Goal: Task Accomplishment & Management: Complete application form

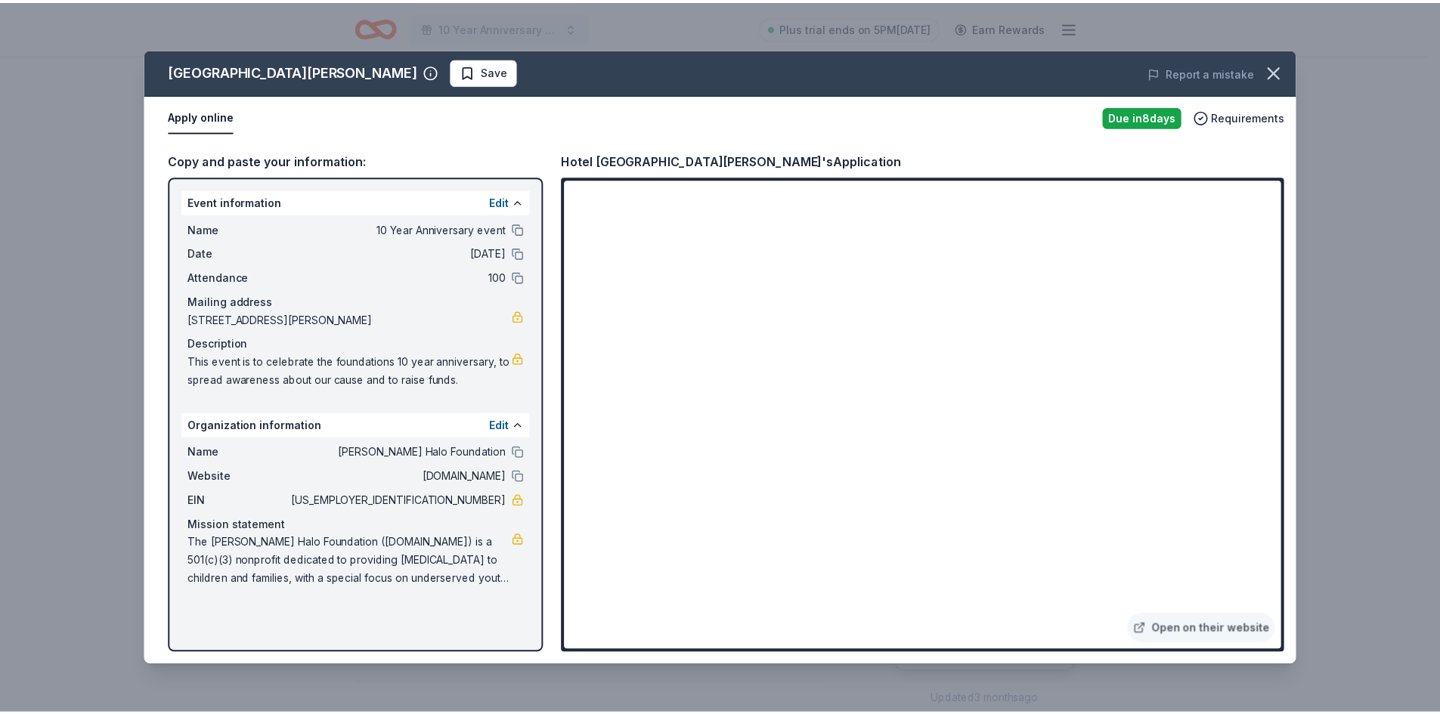
scroll to position [604, 0]
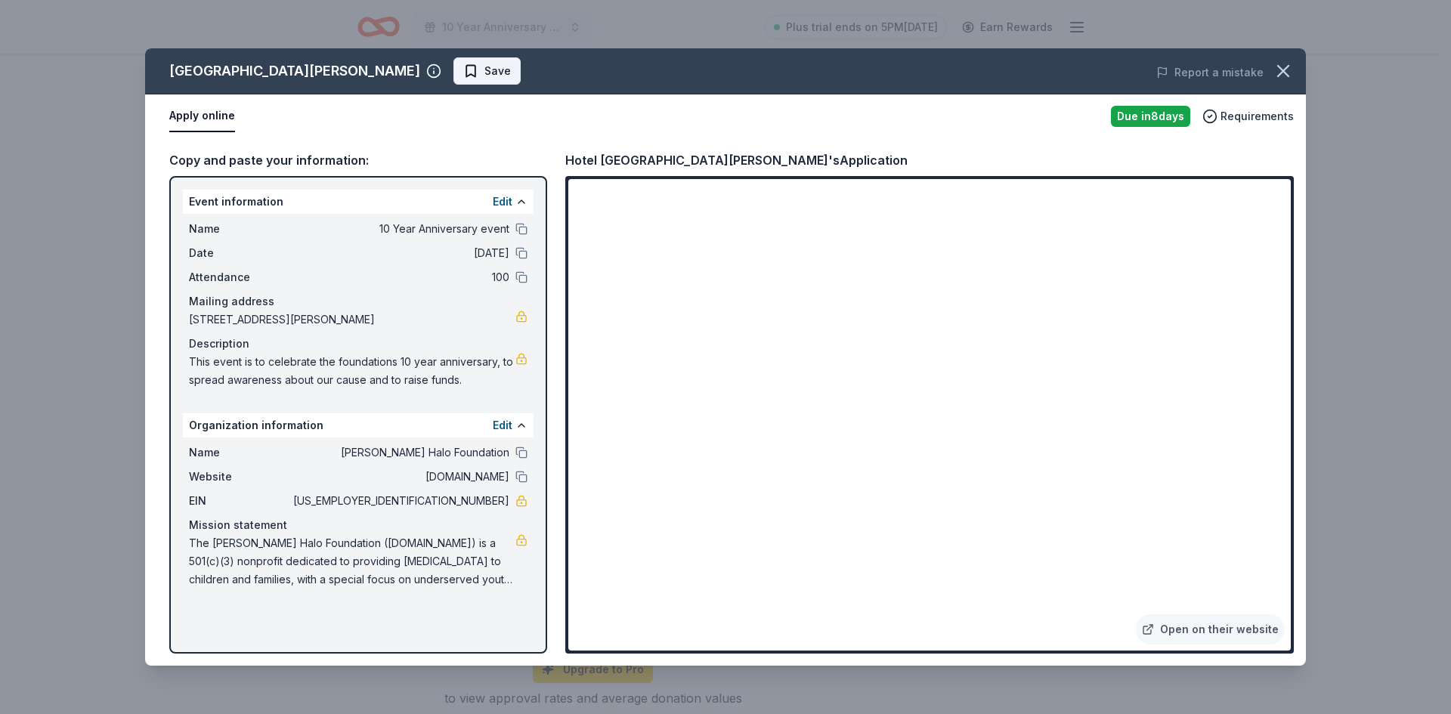
click at [485, 70] on span "Save" at bounding box center [498, 71] width 26 height 18
click at [1282, 73] on icon "button" at bounding box center [1283, 71] width 11 height 11
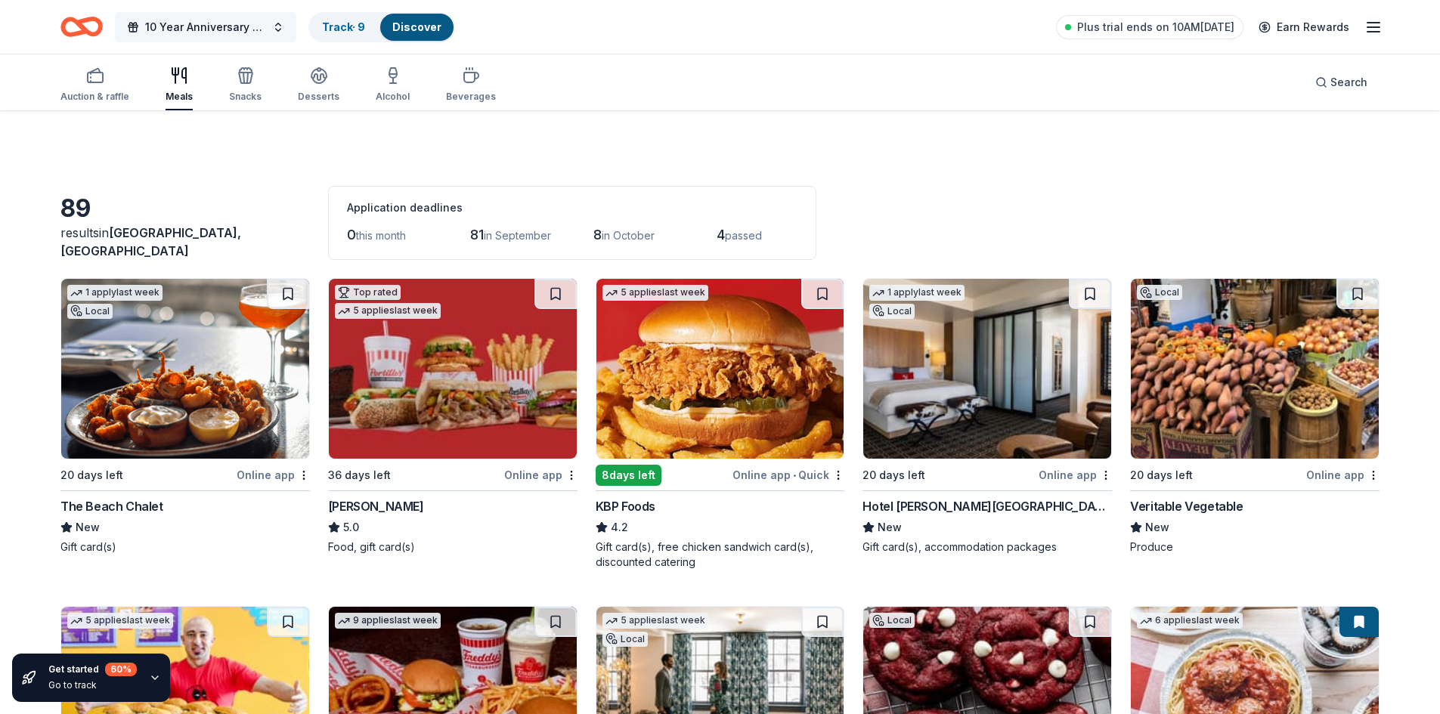
scroll to position [2575, 0]
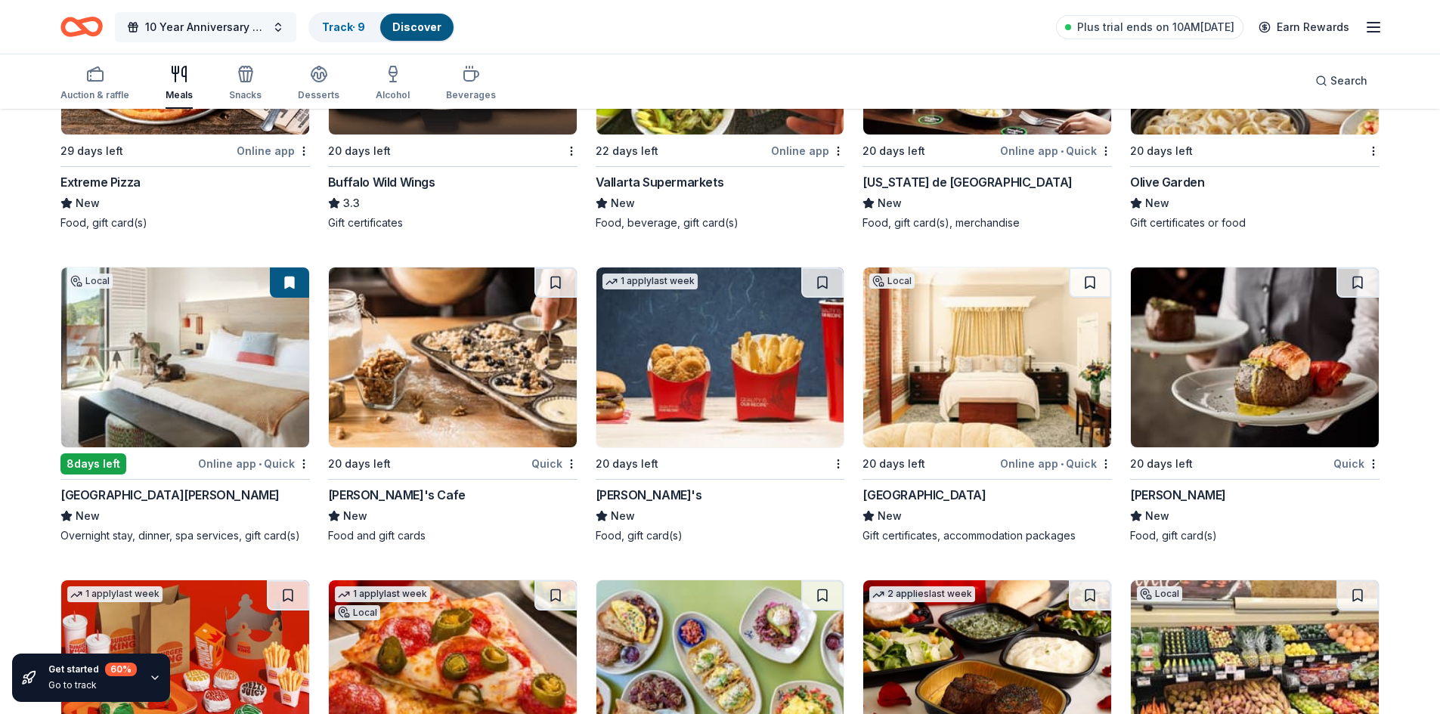
click at [208, 23] on span "10 Year Anniversary event" at bounding box center [205, 27] width 121 height 18
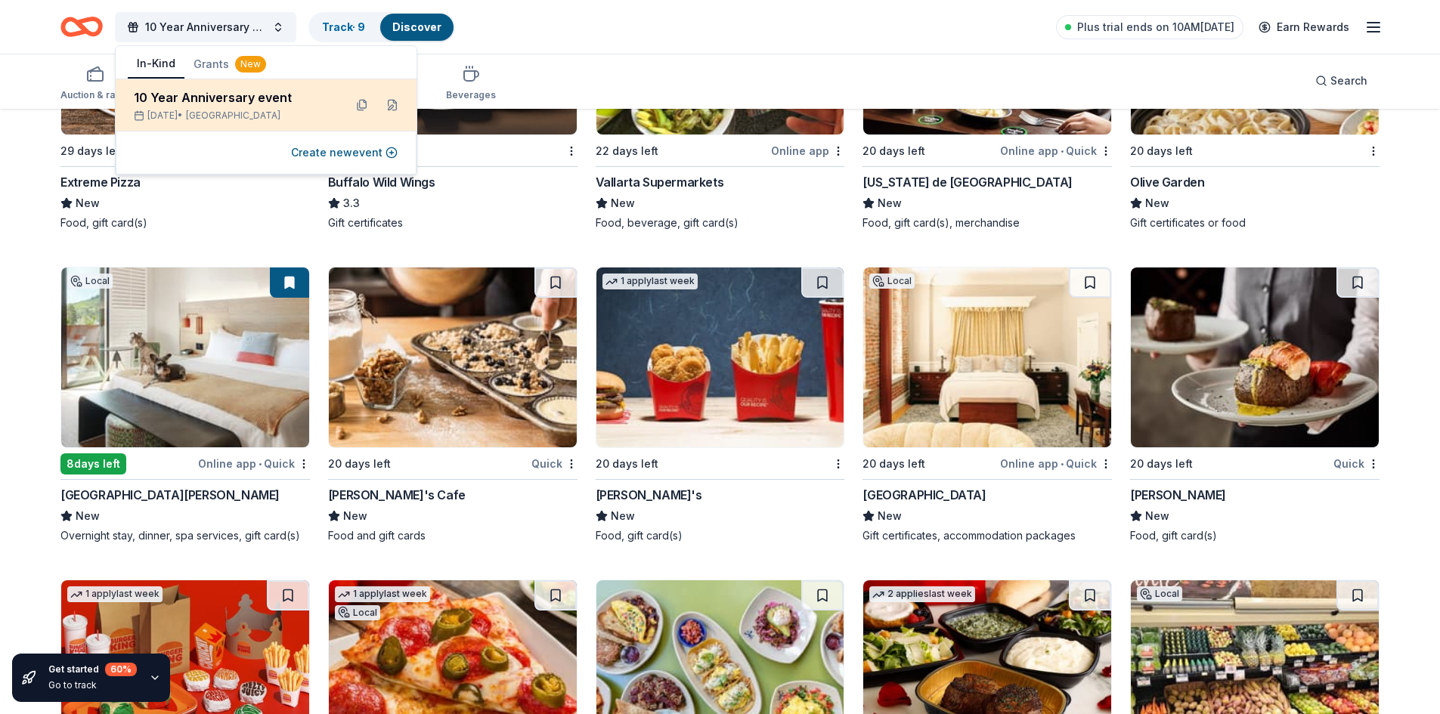
click at [241, 100] on div "10 Year Anniversary event" at bounding box center [233, 97] width 198 height 18
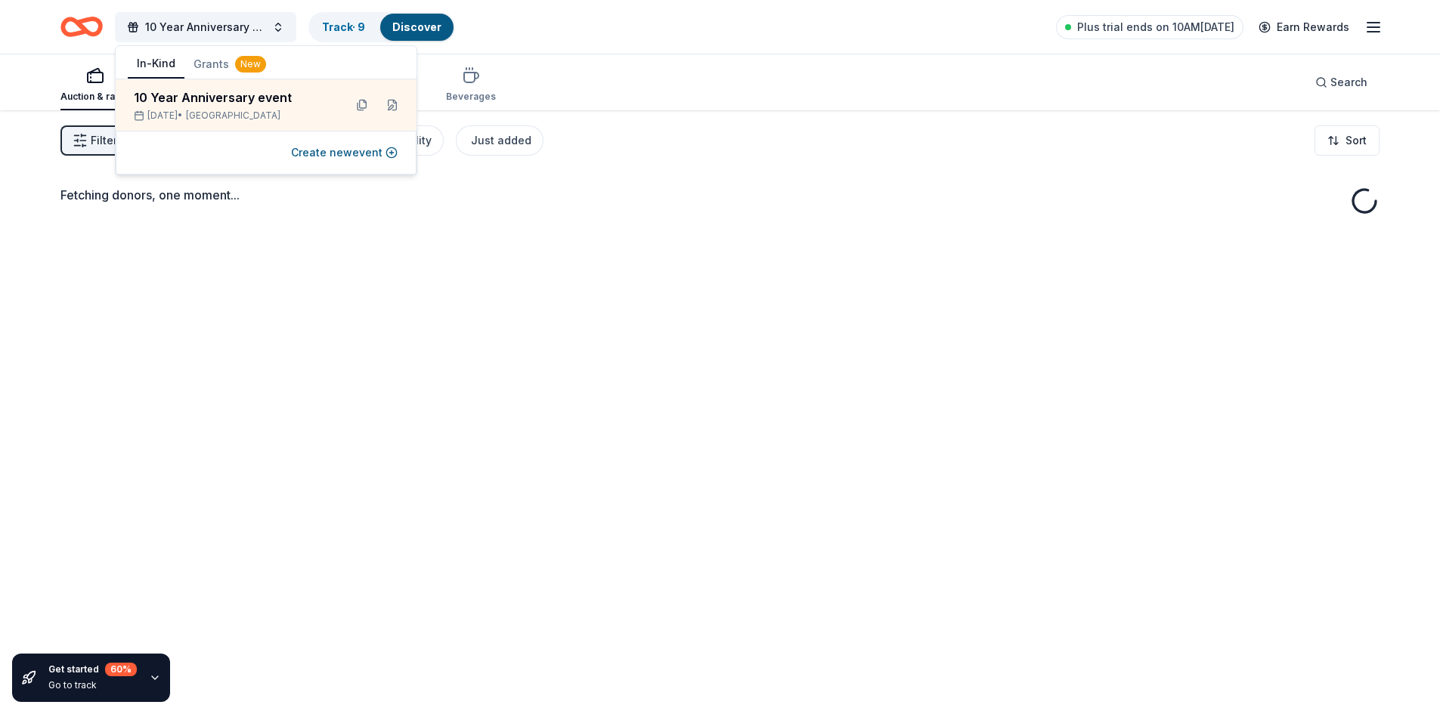
click at [418, 285] on div "Fetching donors, one moment..." at bounding box center [720, 467] width 1440 height 714
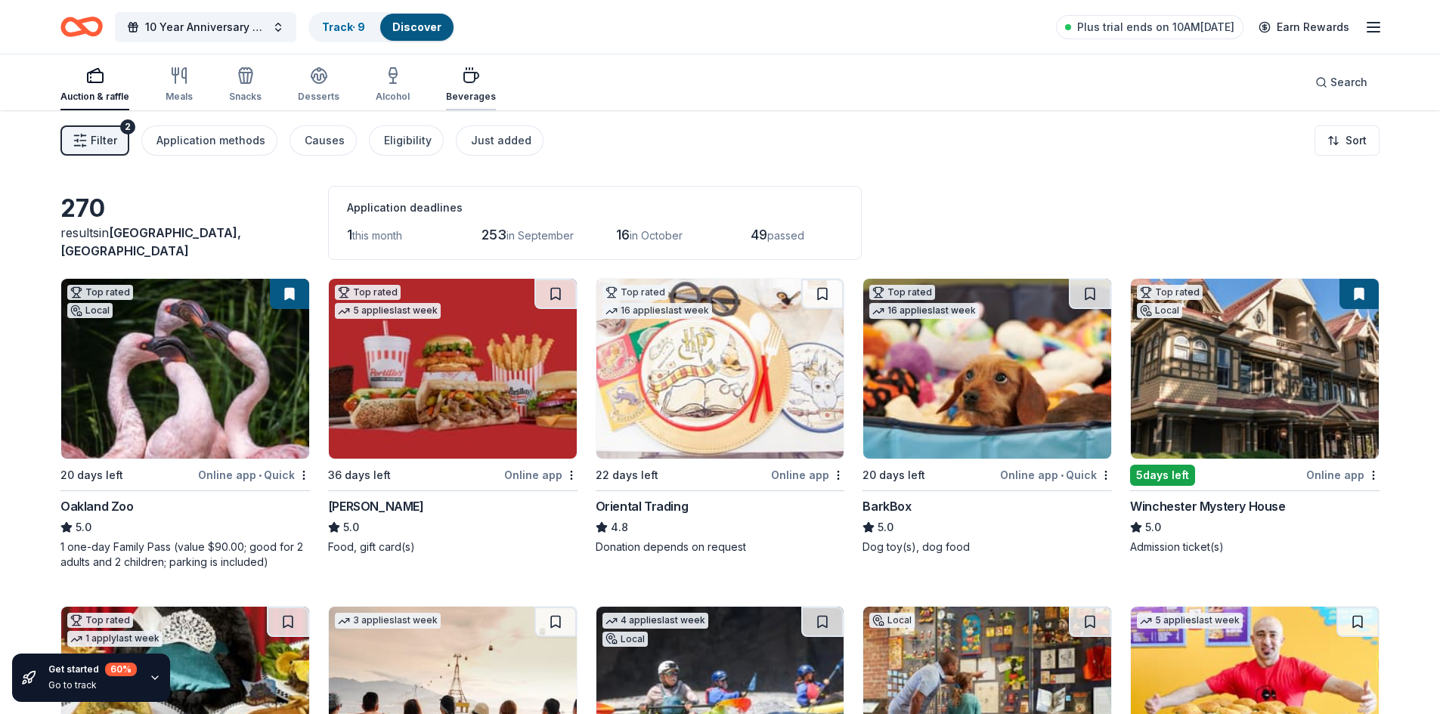
click at [471, 84] on icon "button" at bounding box center [471, 76] width 18 height 18
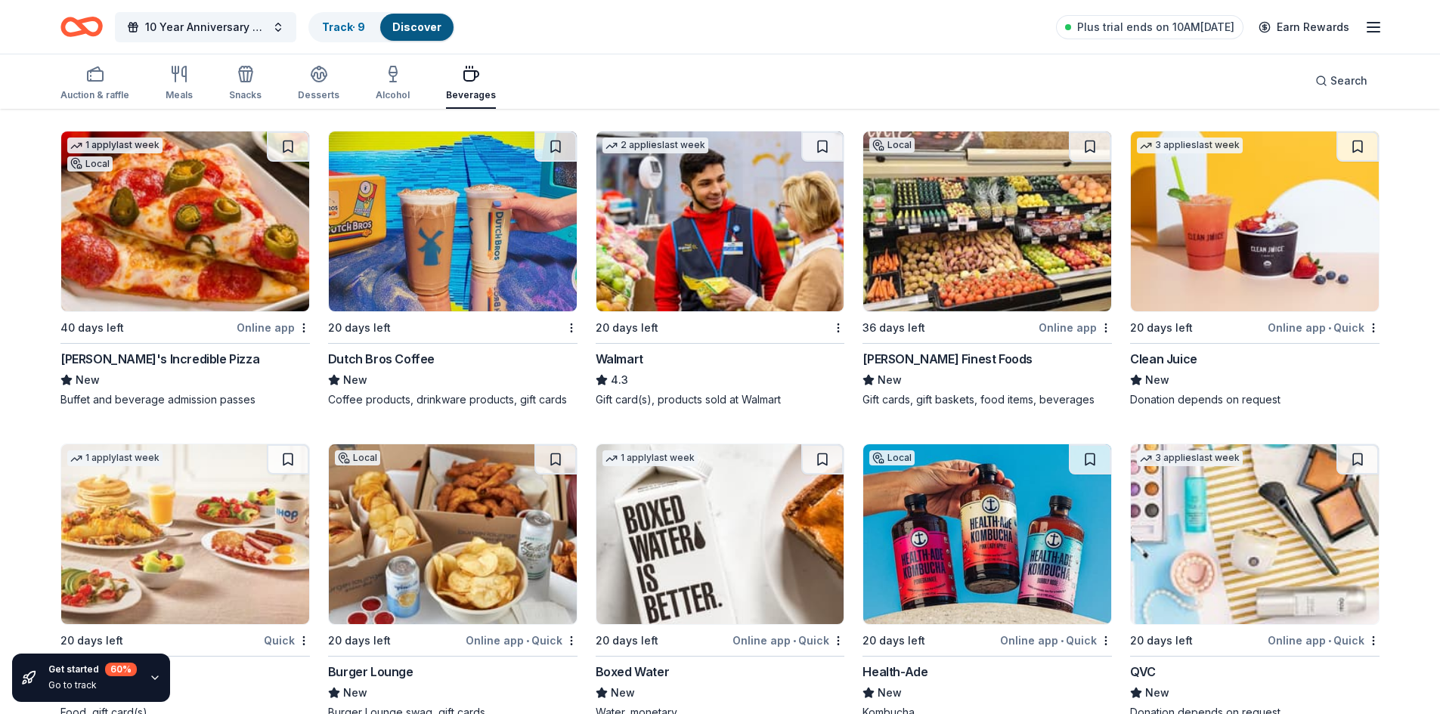
scroll to position [1132, 0]
click at [373, 349] on div "Dutch Bros Coffee" at bounding box center [381, 358] width 107 height 18
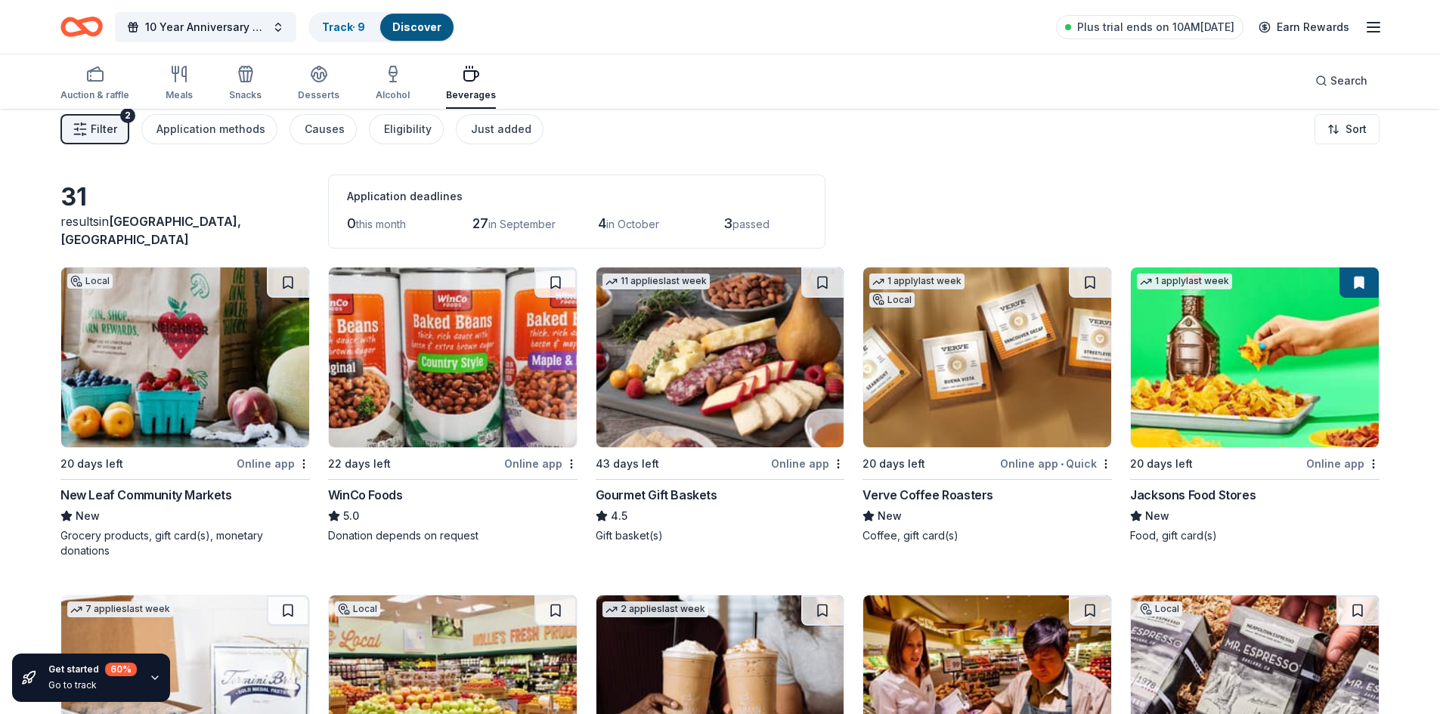
scroll to position [0, 0]
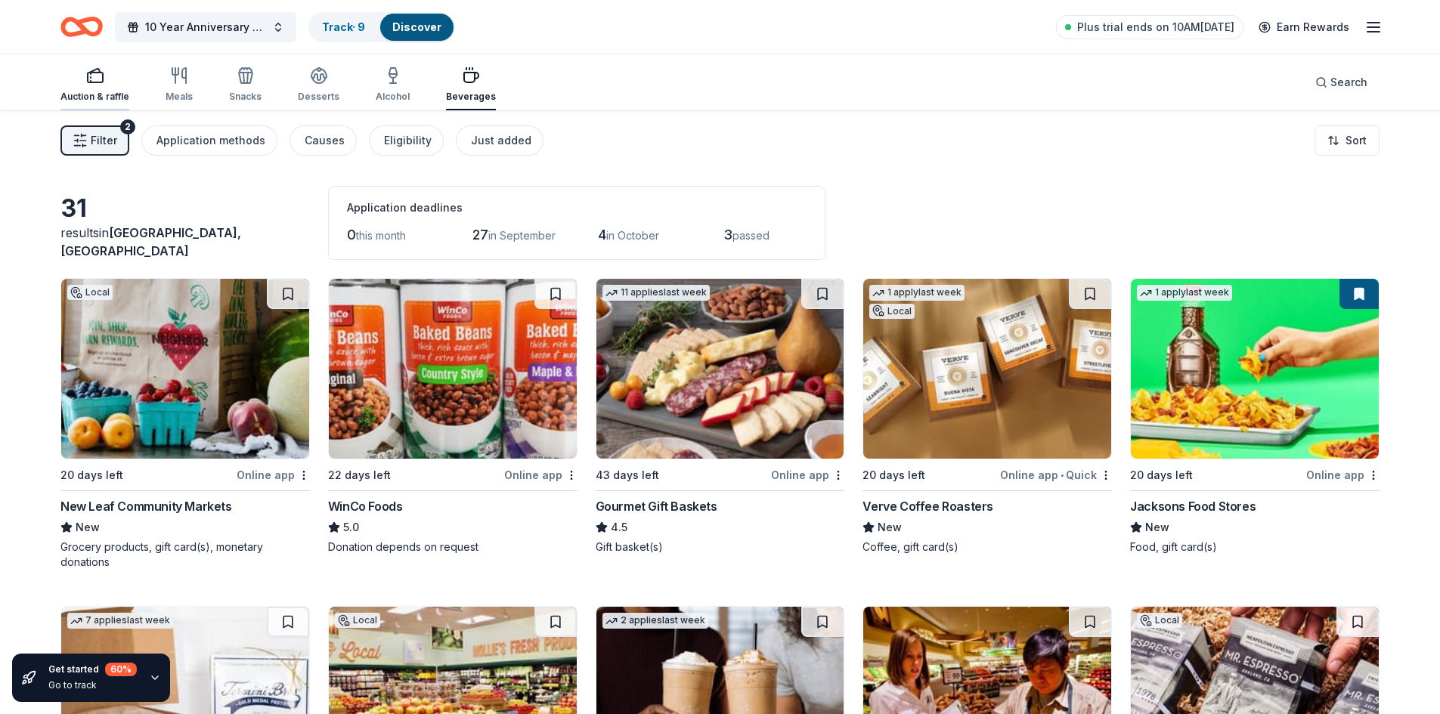
click at [90, 91] on div "Auction & raffle" at bounding box center [94, 97] width 69 height 12
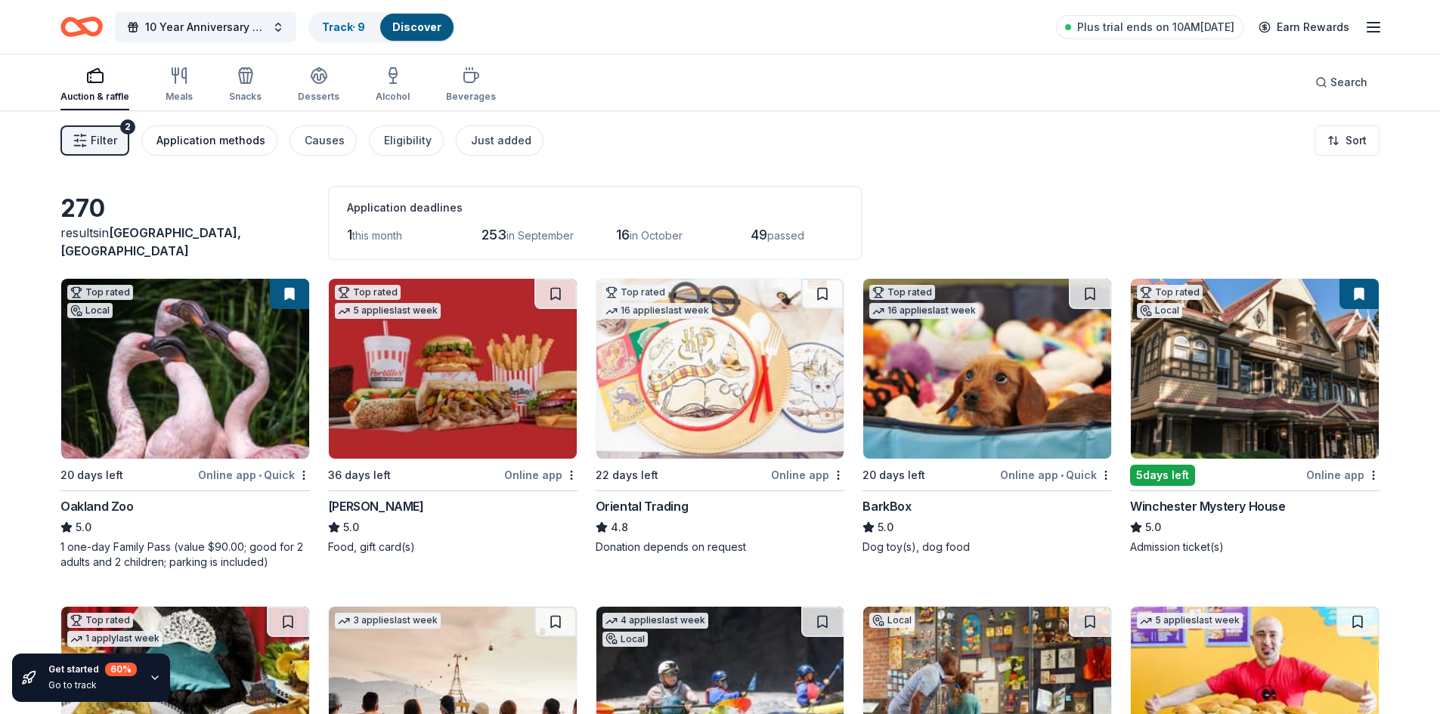
click at [232, 141] on div "Application methods" at bounding box center [210, 141] width 109 height 18
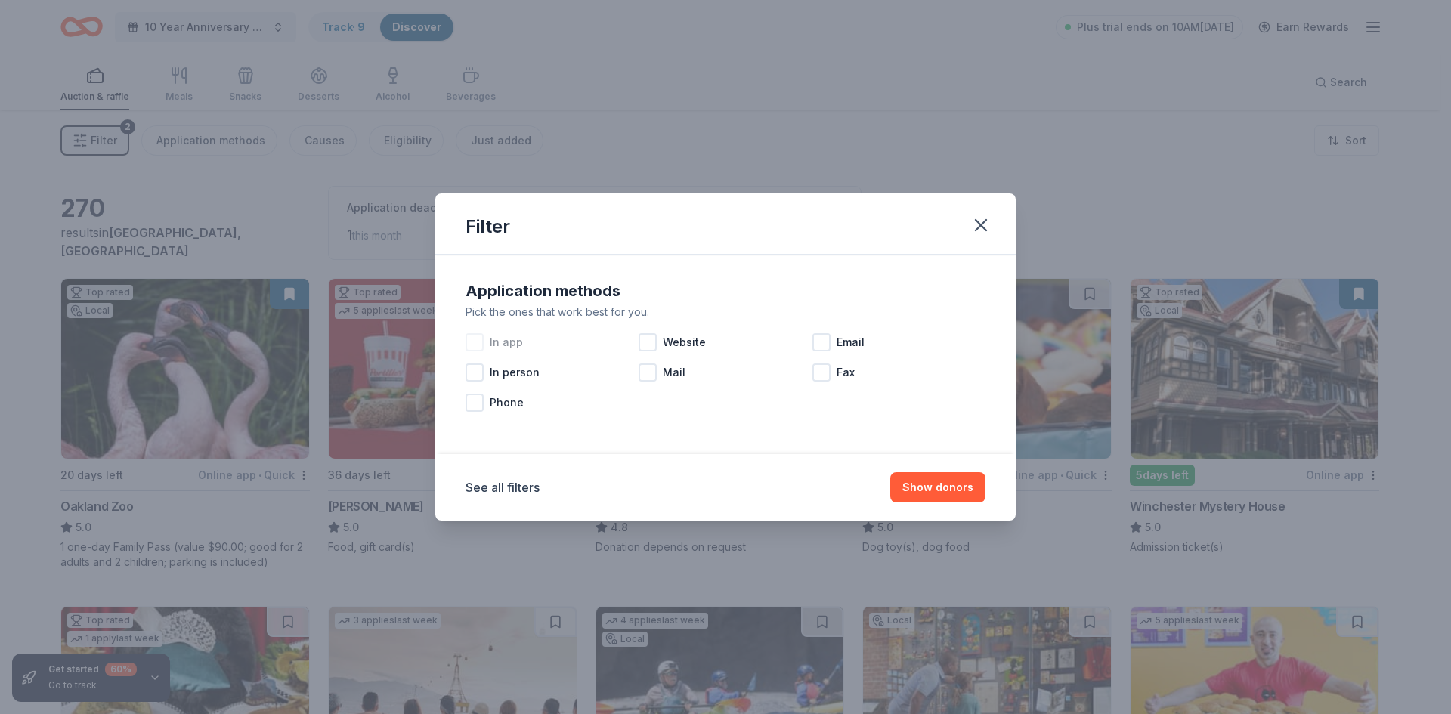
click at [478, 345] on div at bounding box center [475, 342] width 18 height 18
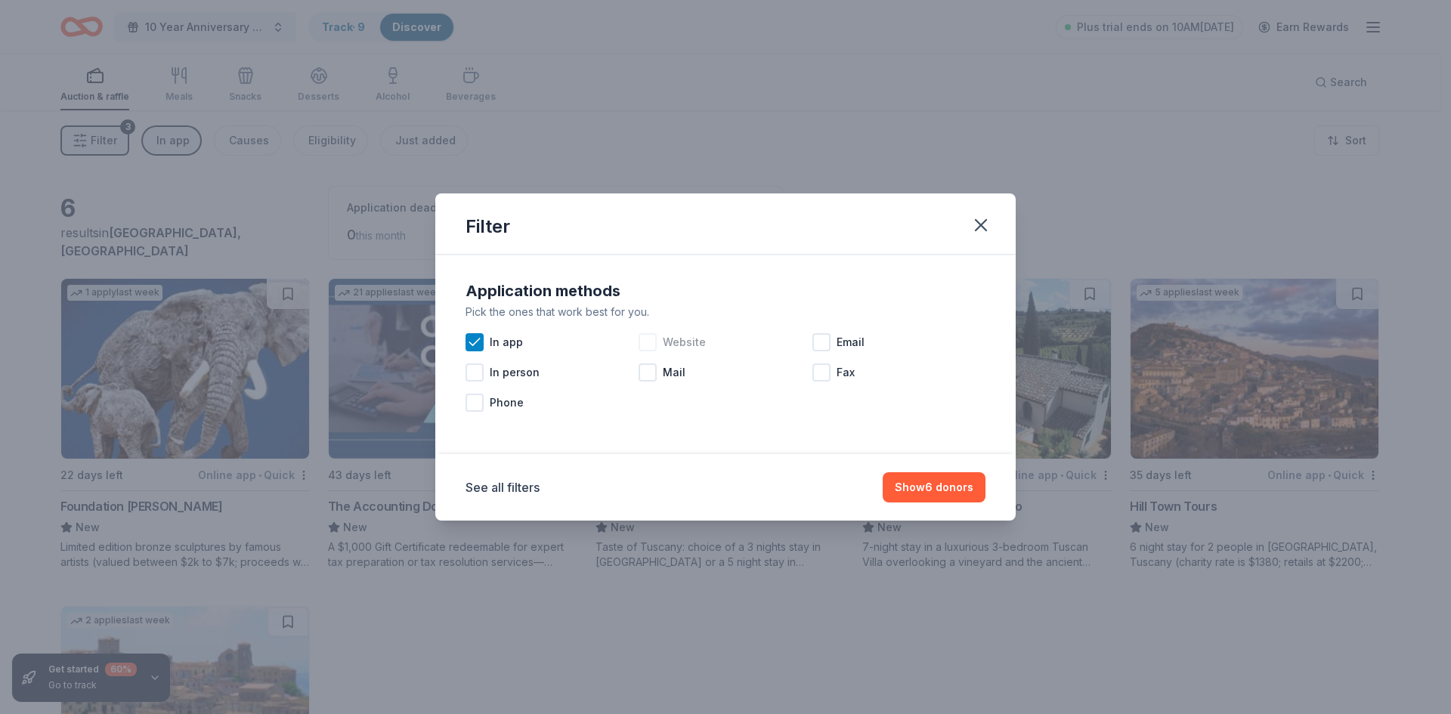
click at [649, 341] on div at bounding box center [648, 342] width 18 height 18
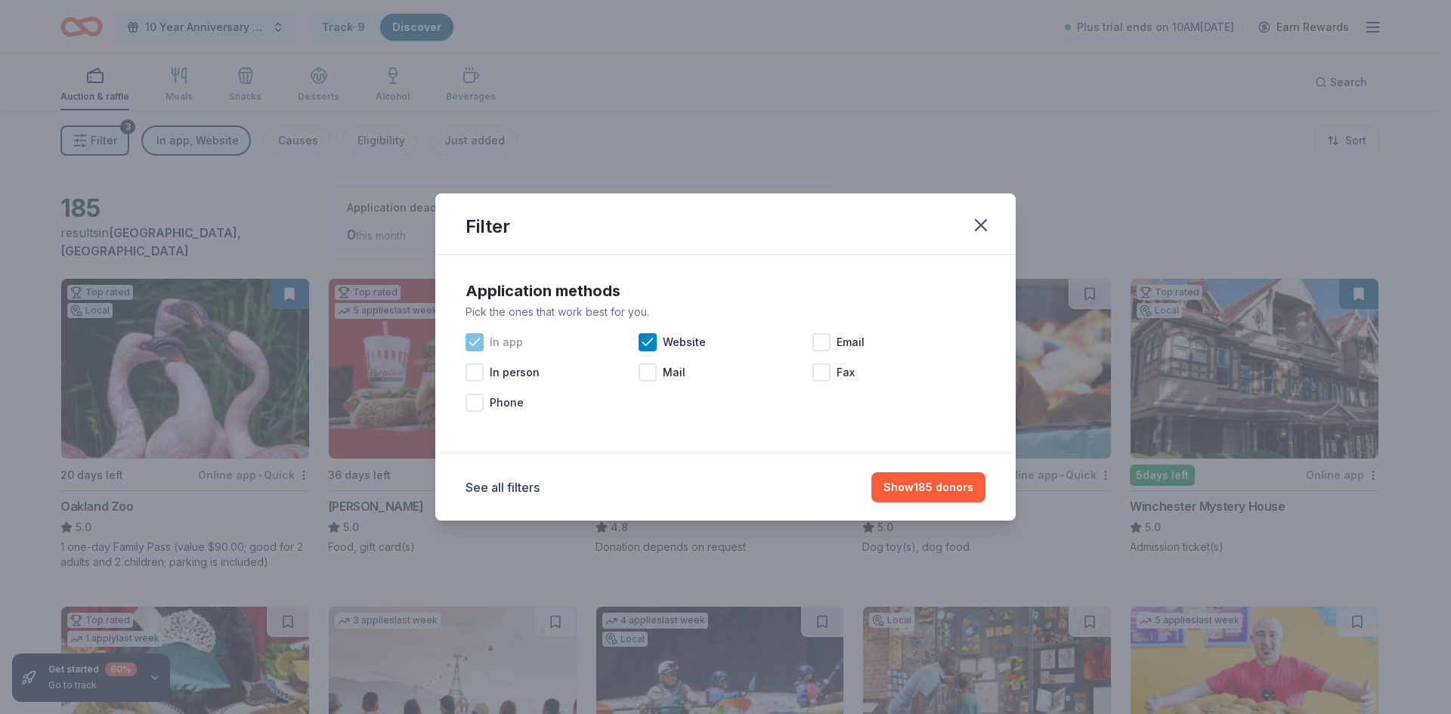
click at [481, 345] on icon at bounding box center [474, 342] width 15 height 15
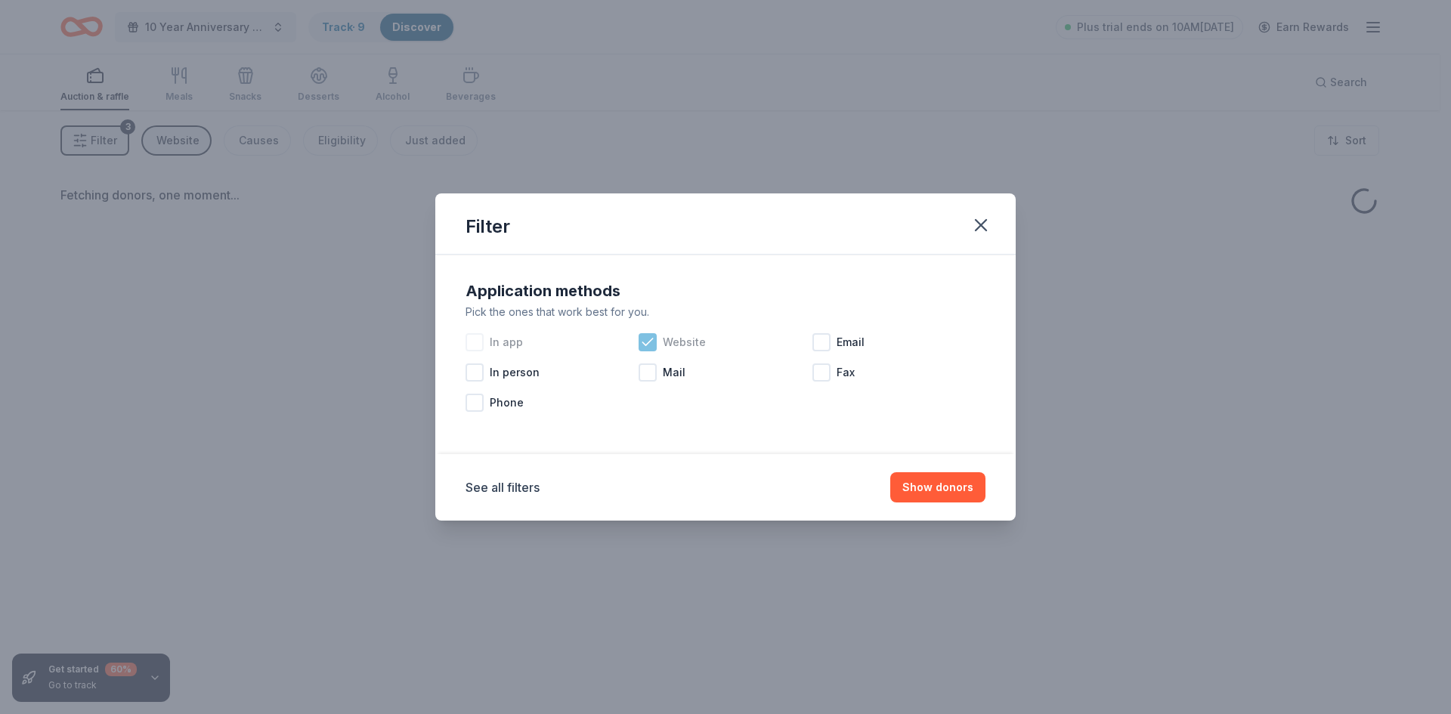
click at [646, 342] on icon at bounding box center [647, 342] width 15 height 15
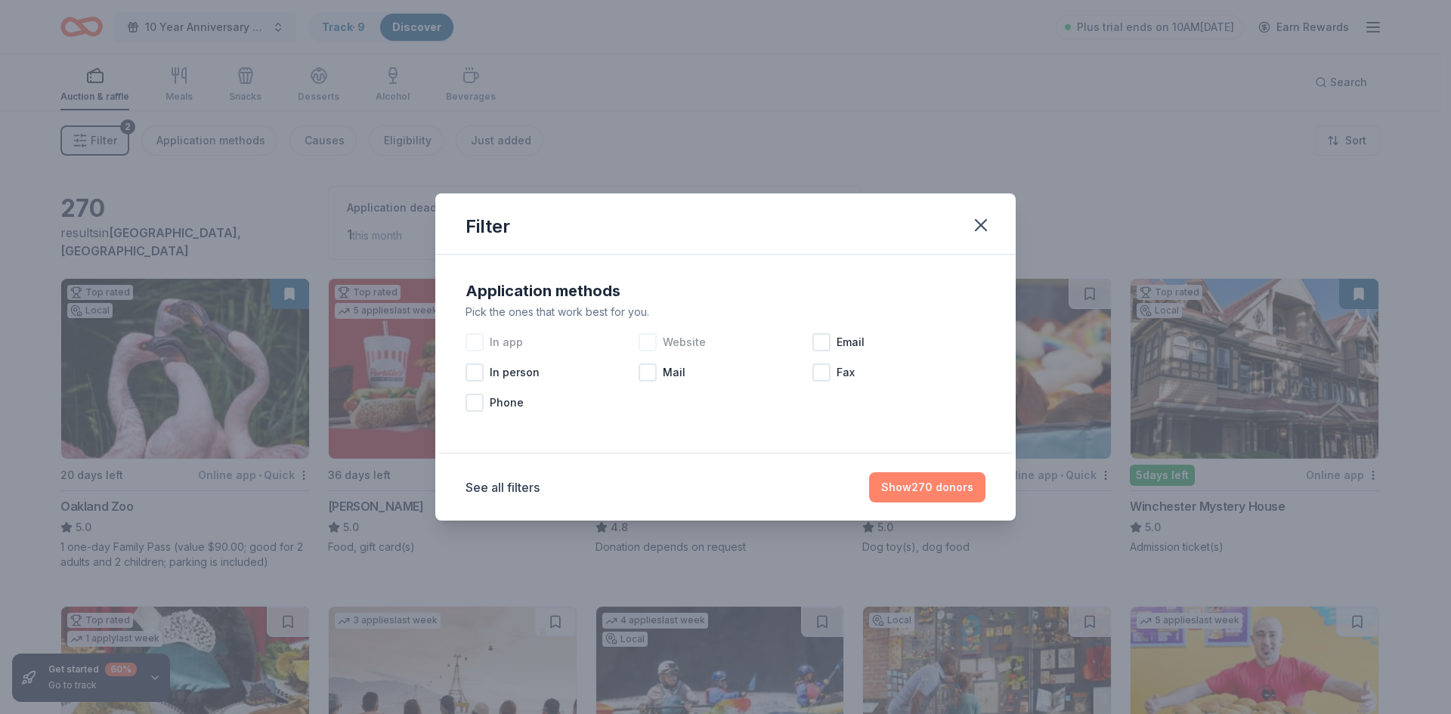
click at [918, 485] on button "Show 270 donors" at bounding box center [927, 487] width 116 height 30
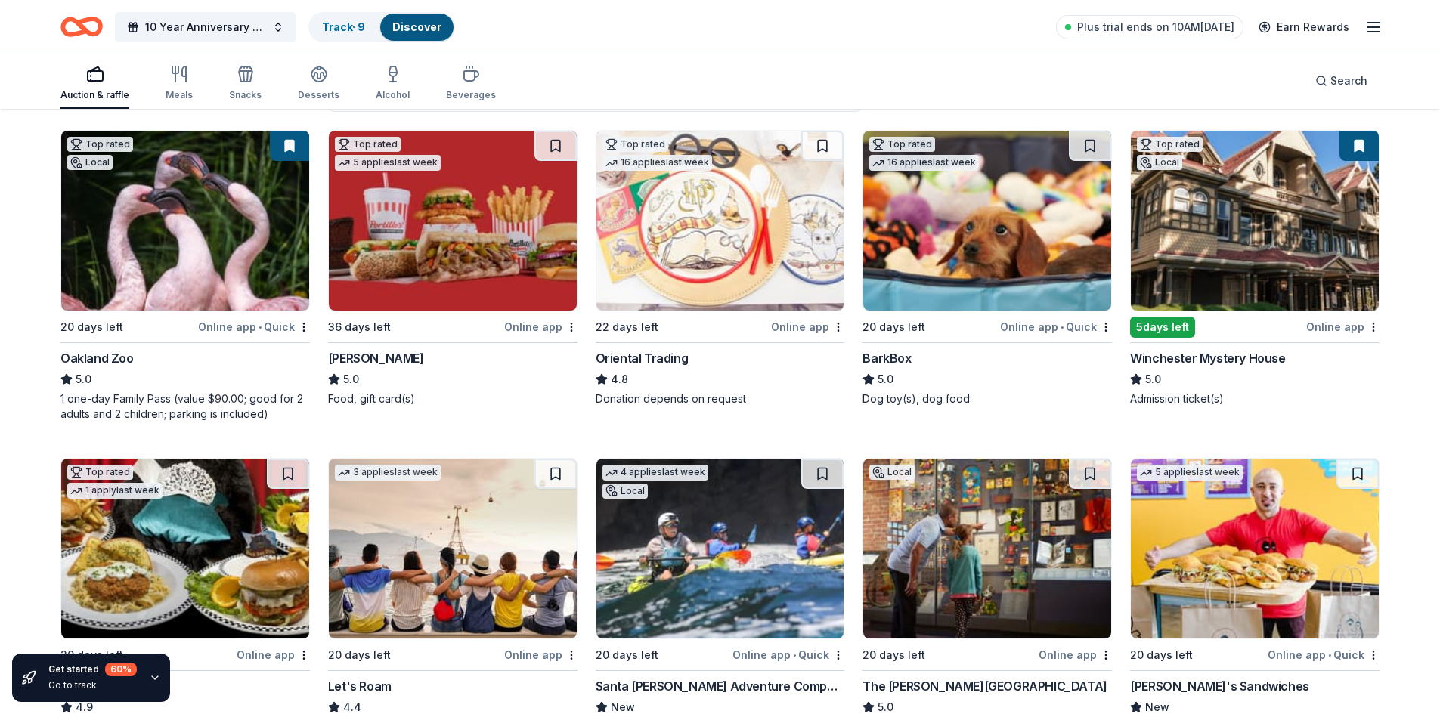
scroll to position [150, 0]
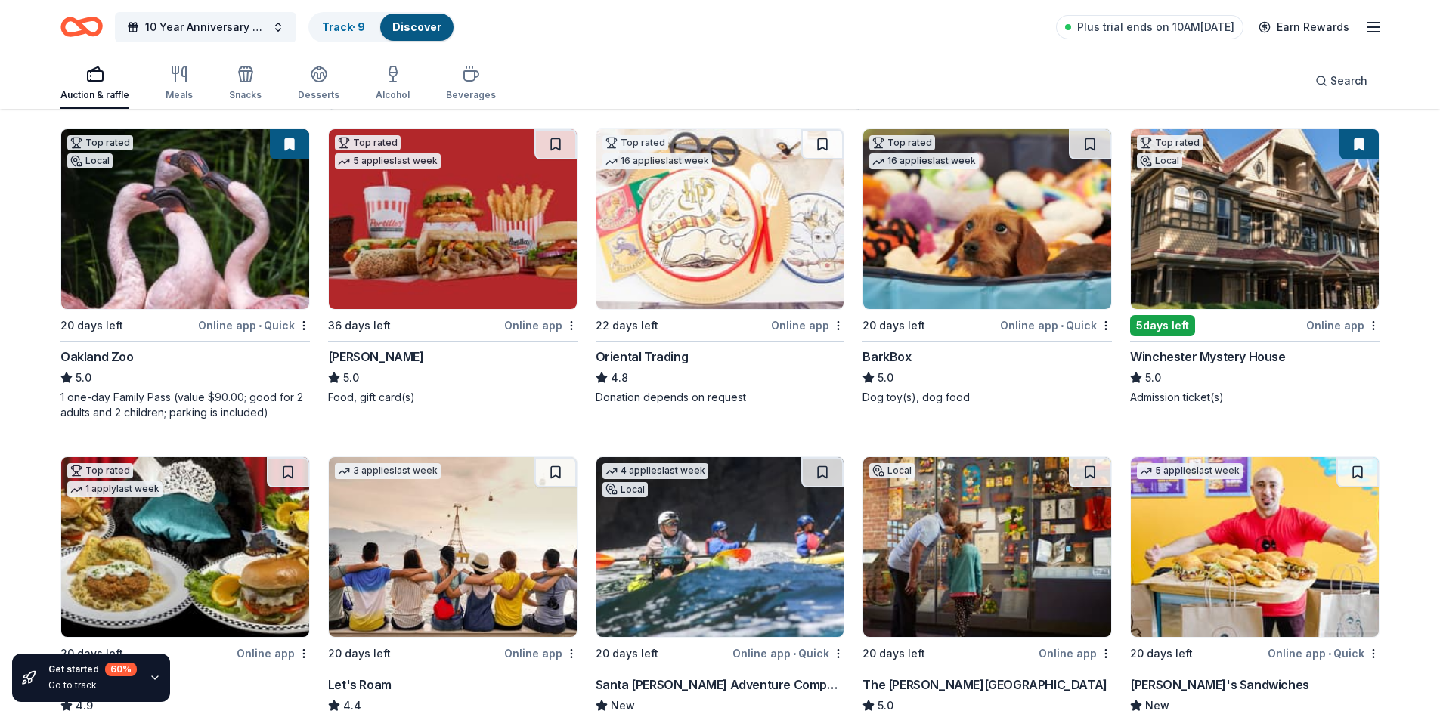
click at [887, 321] on div "20 days left" at bounding box center [893, 326] width 63 height 18
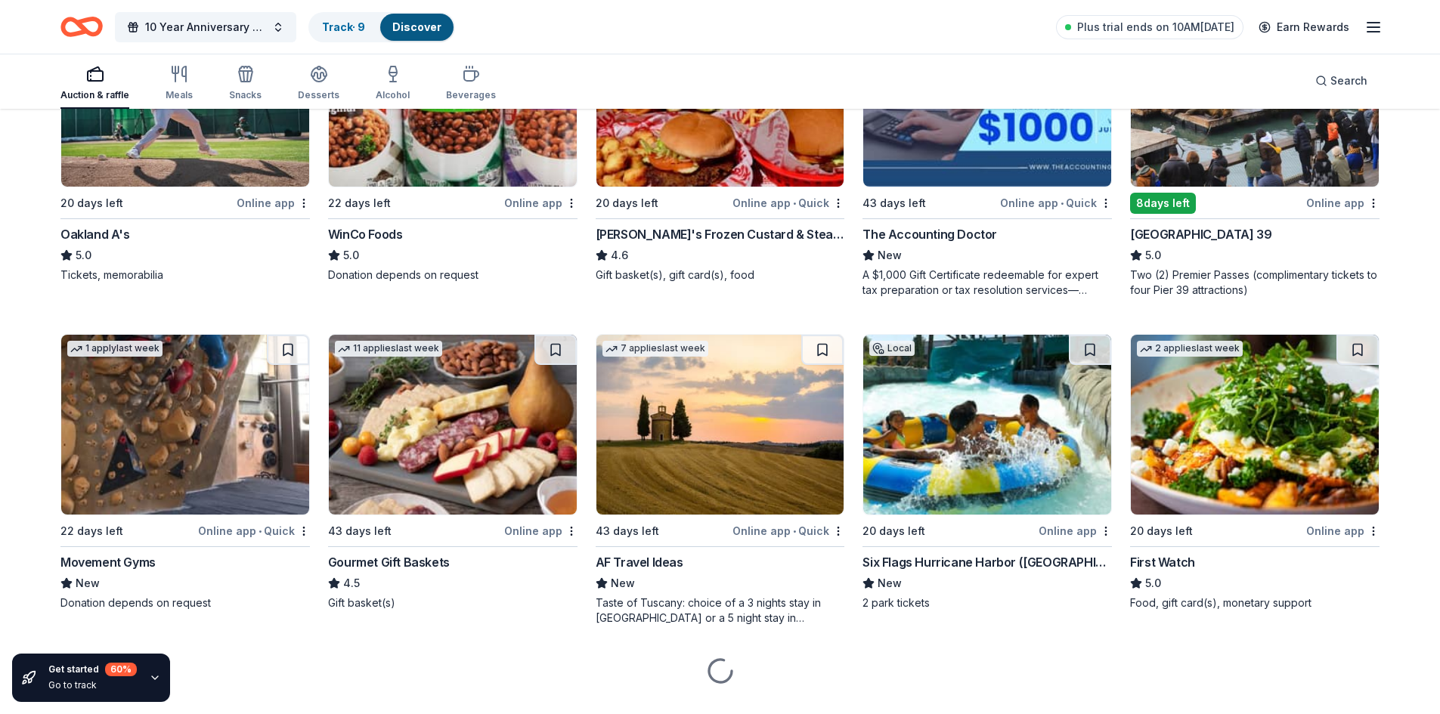
scroll to position [1617, 0]
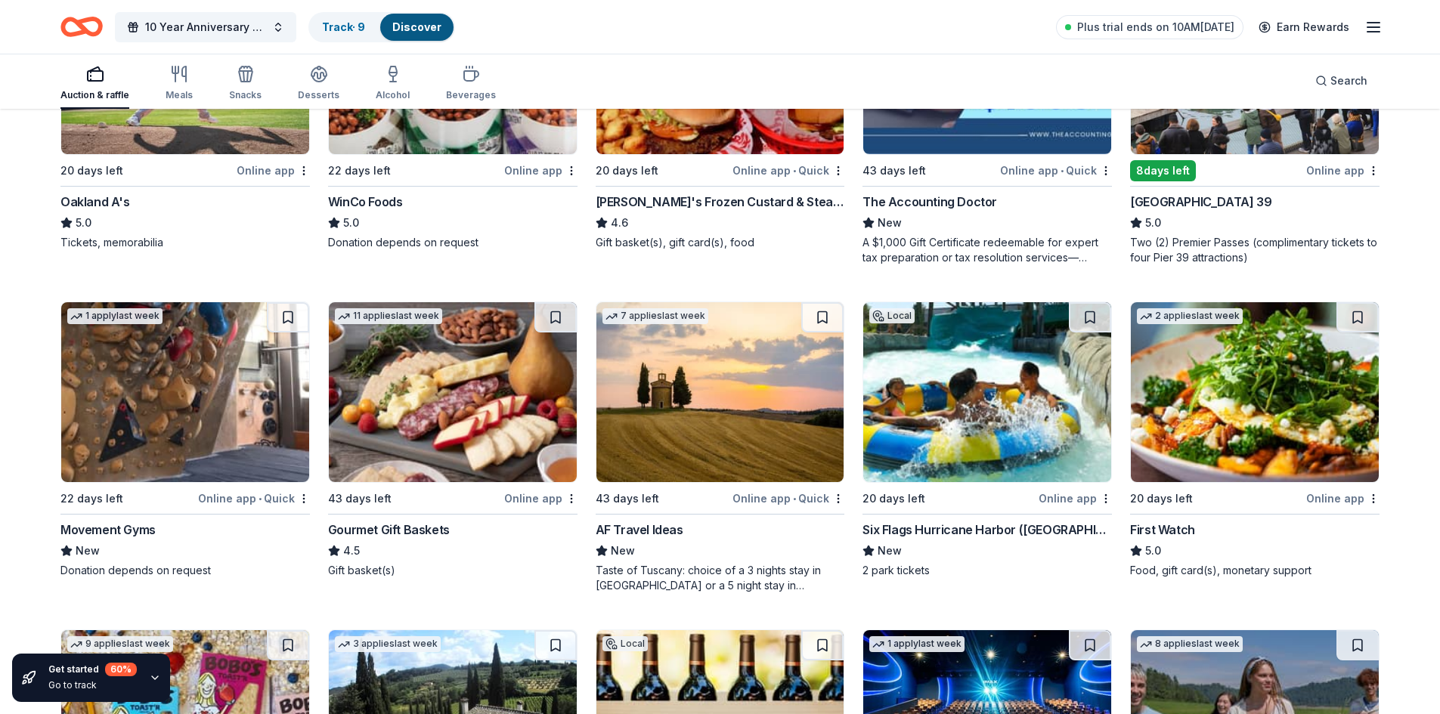
click at [927, 522] on div "Six Flags Hurricane Harbor (Concord)" at bounding box center [986, 530] width 249 height 18
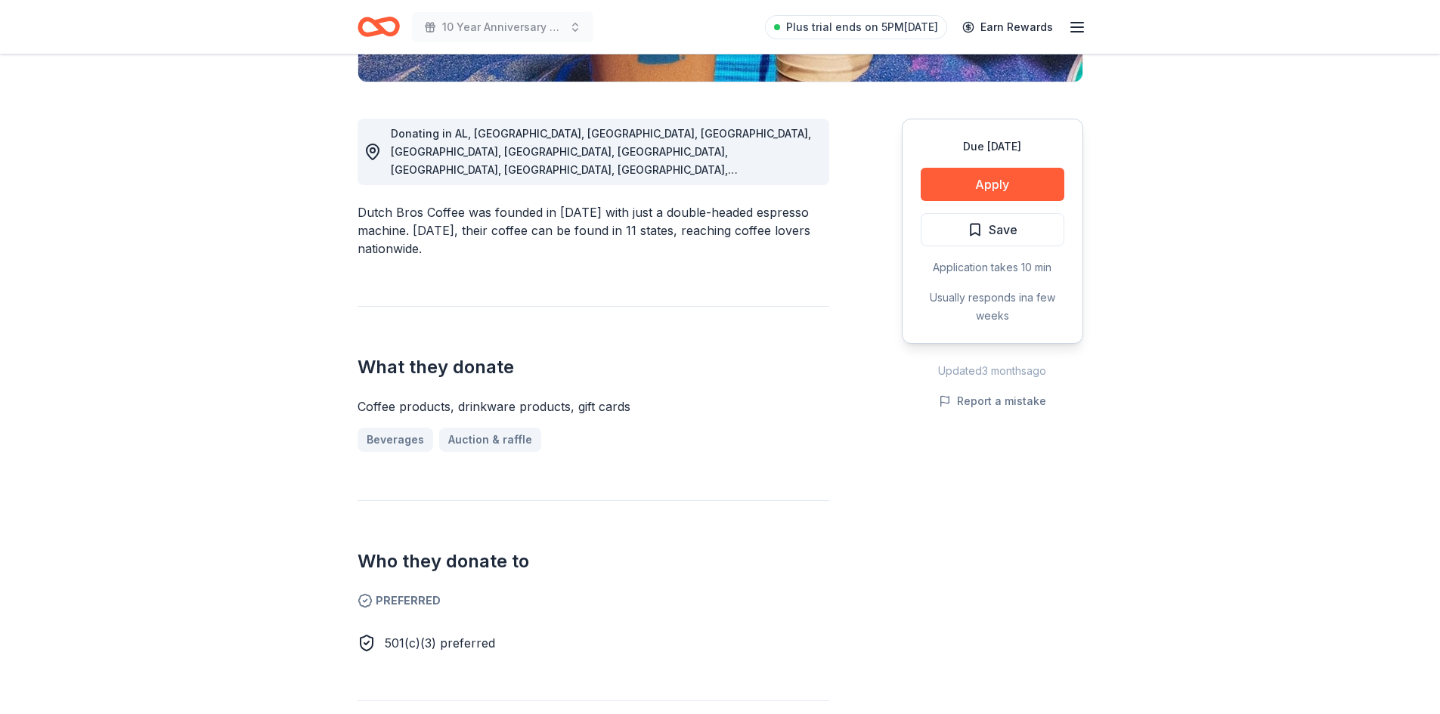
scroll to position [378, 0]
click at [971, 179] on button "Apply" at bounding box center [993, 183] width 144 height 33
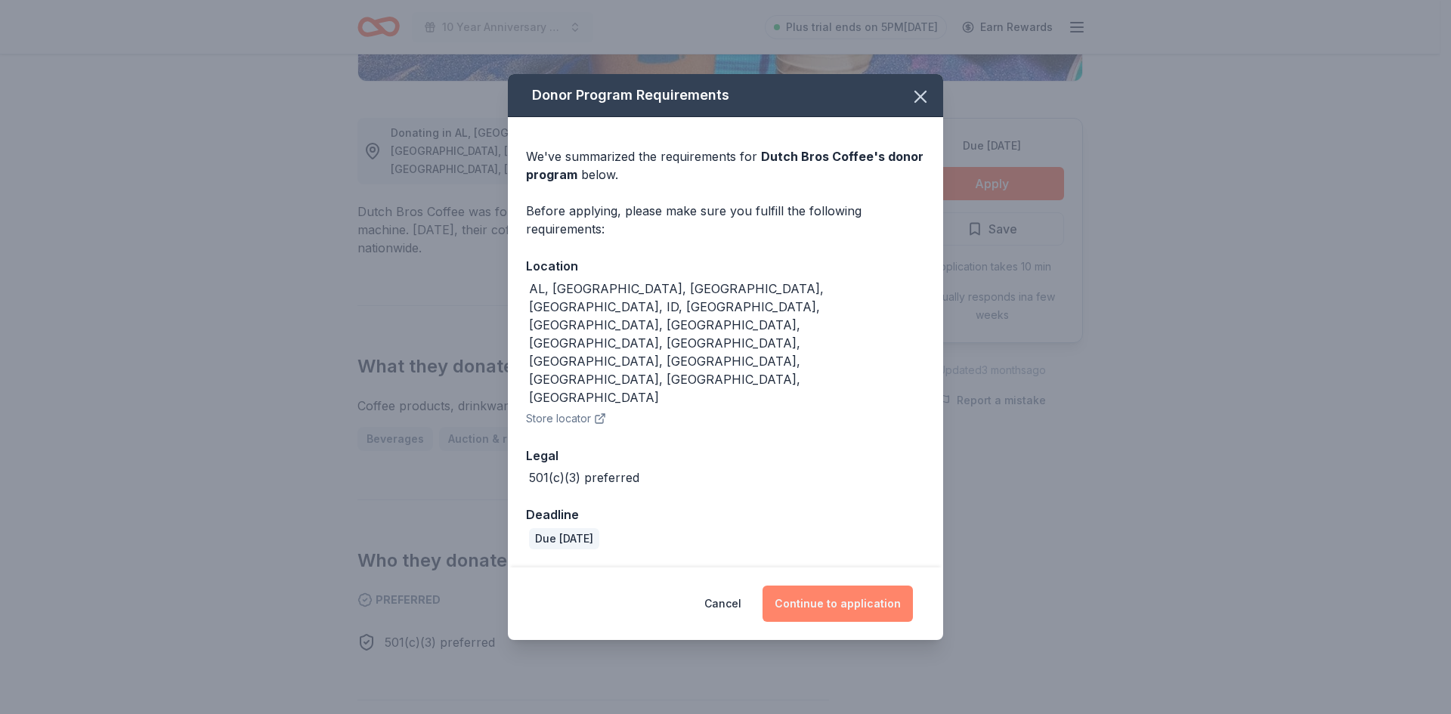
click at [809, 586] on button "Continue to application" at bounding box center [838, 604] width 150 height 36
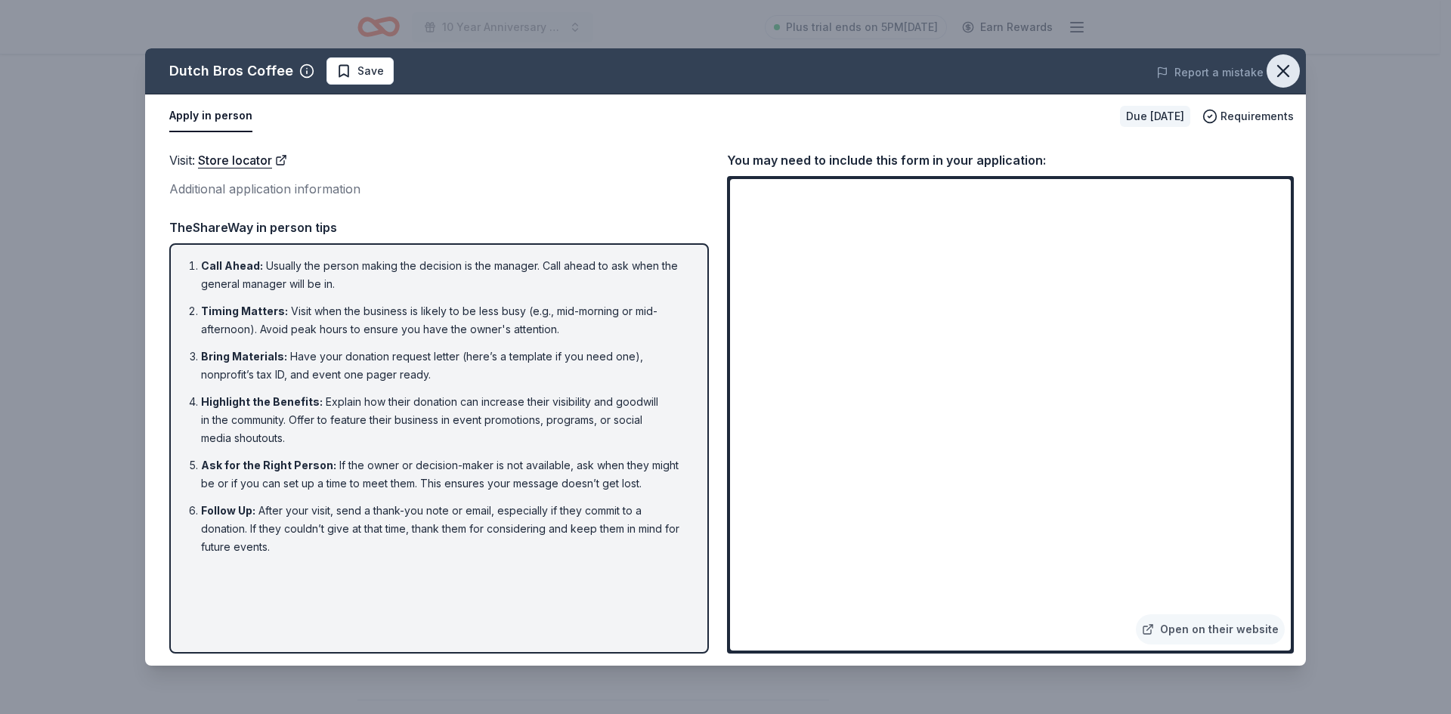
click at [1288, 69] on icon "button" at bounding box center [1283, 70] width 21 height 21
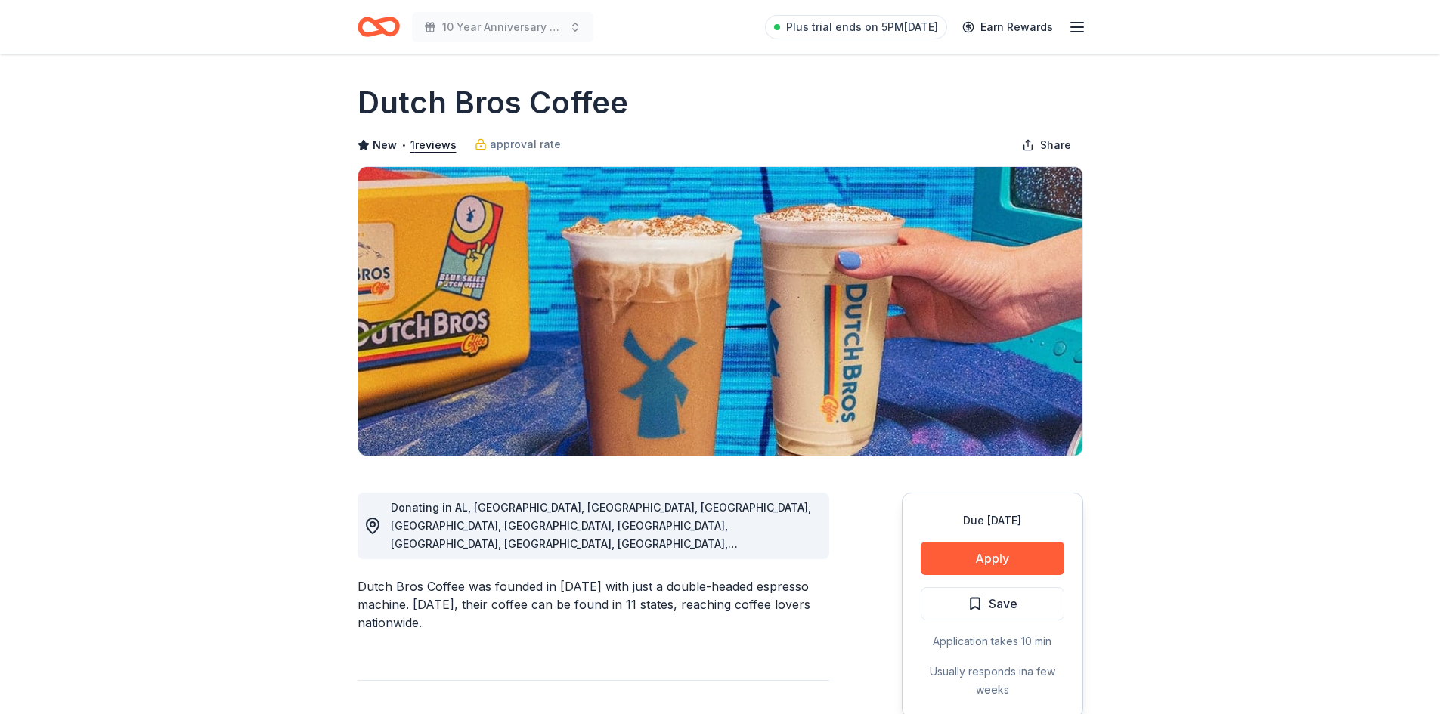
scroll to position [1, 0]
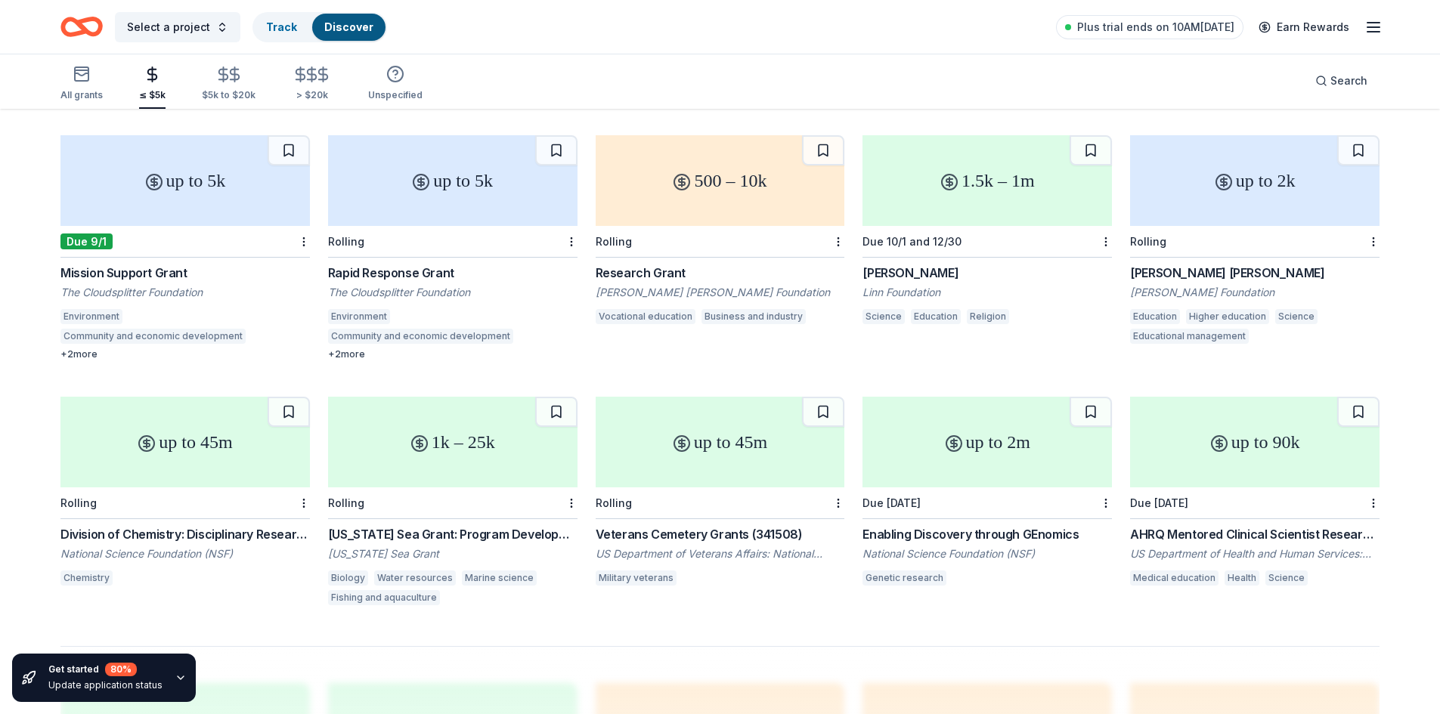
scroll to position [621, 0]
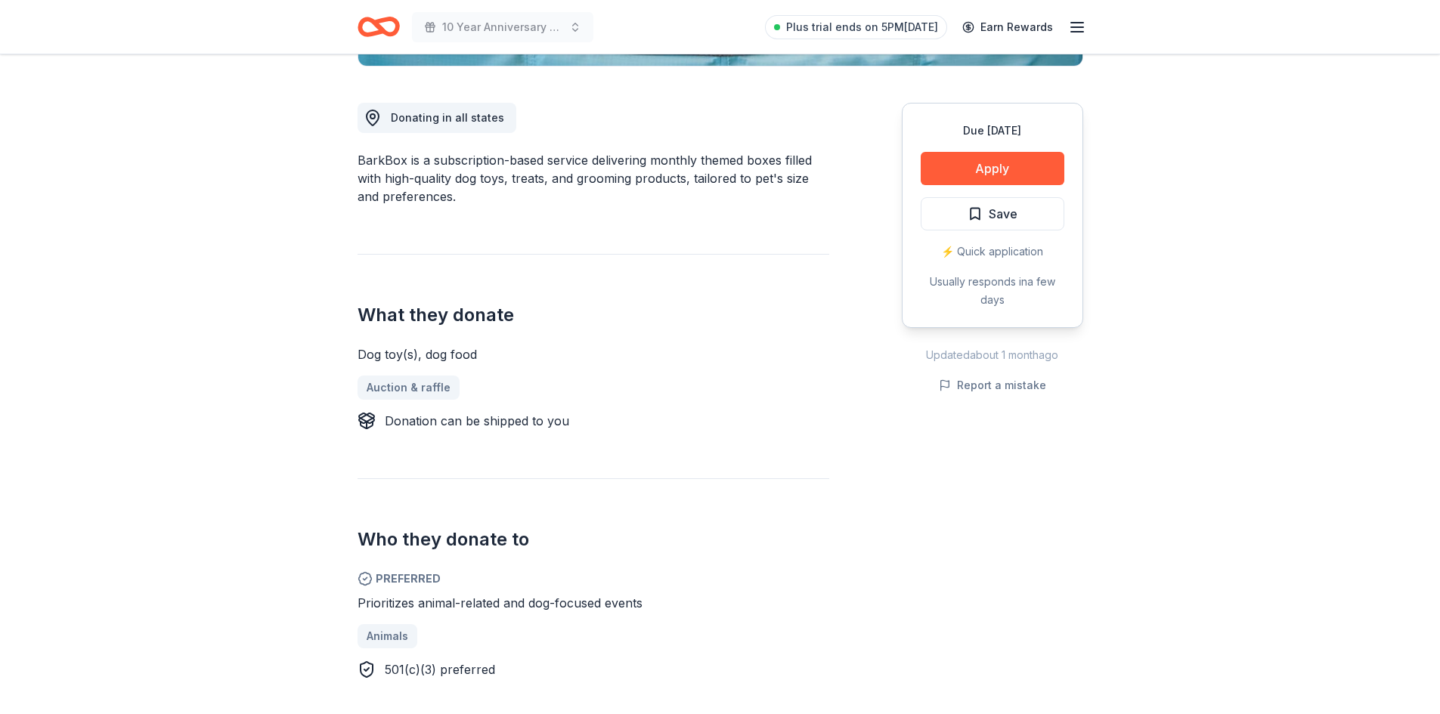
scroll to position [529, 0]
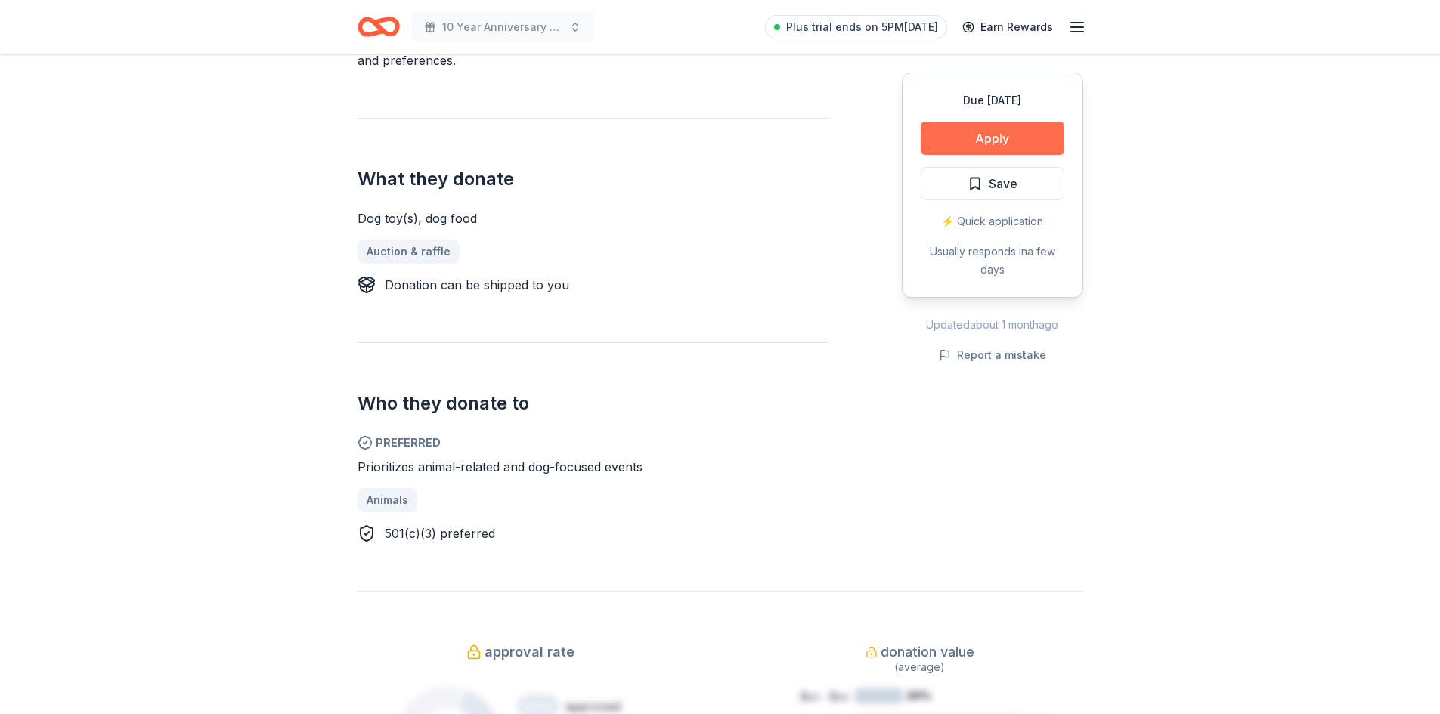
click at [1018, 140] on button "Apply" at bounding box center [993, 138] width 144 height 33
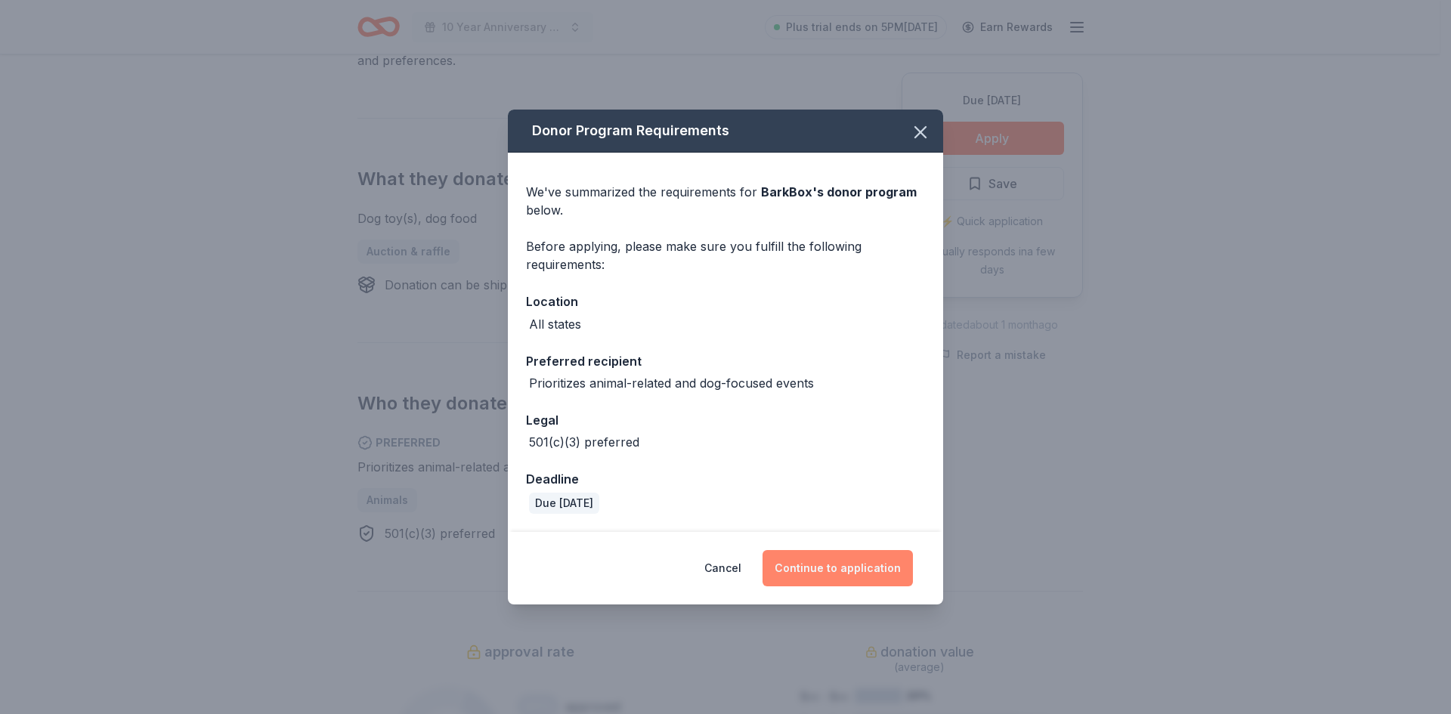
click at [867, 570] on button "Continue to application" at bounding box center [838, 568] width 150 height 36
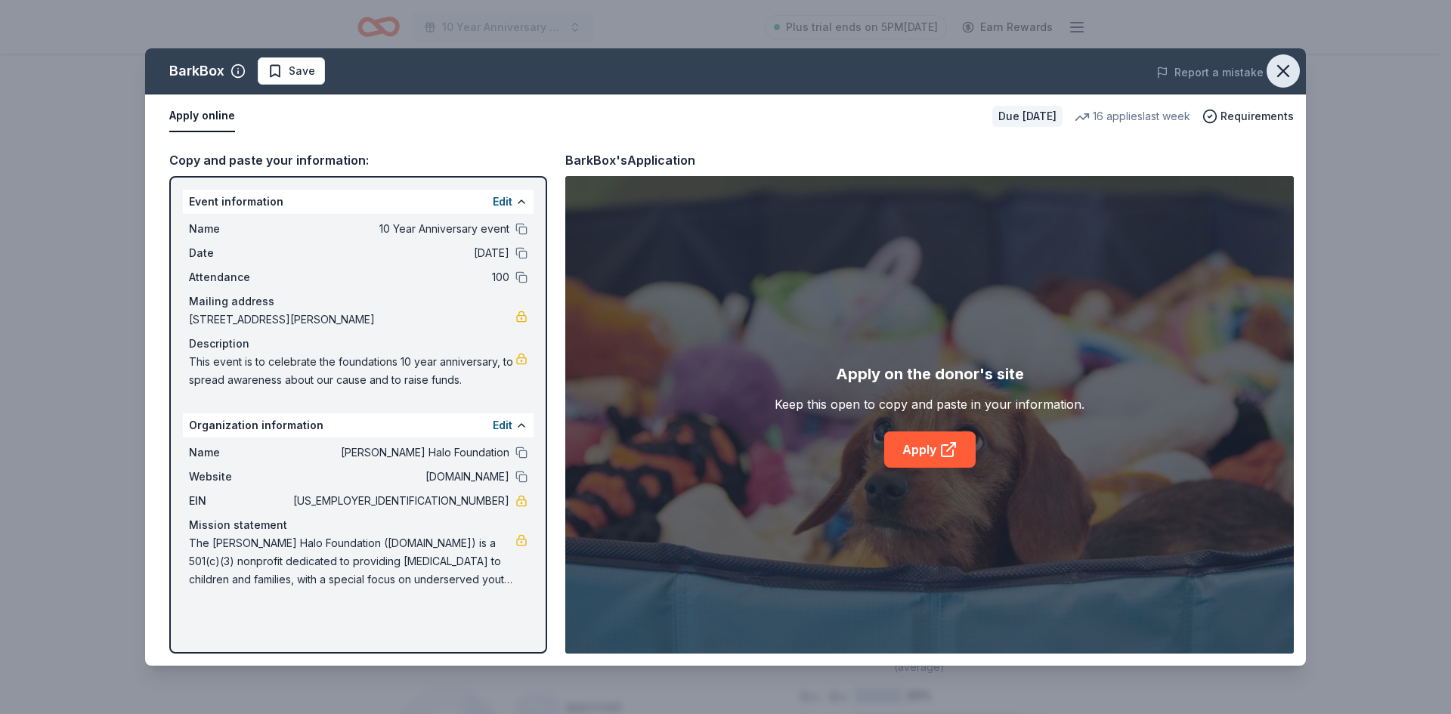
click at [1288, 75] on icon "button" at bounding box center [1283, 71] width 11 height 11
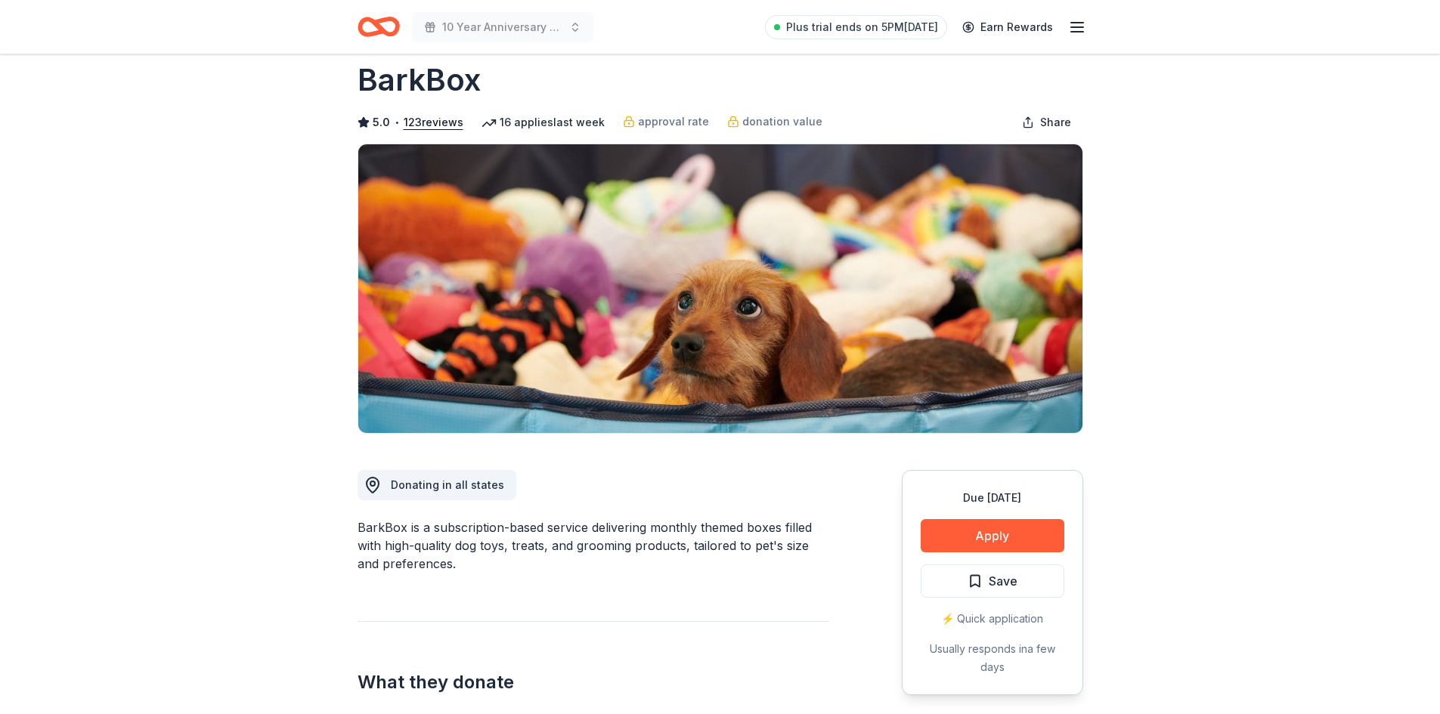
scroll to position [0, 0]
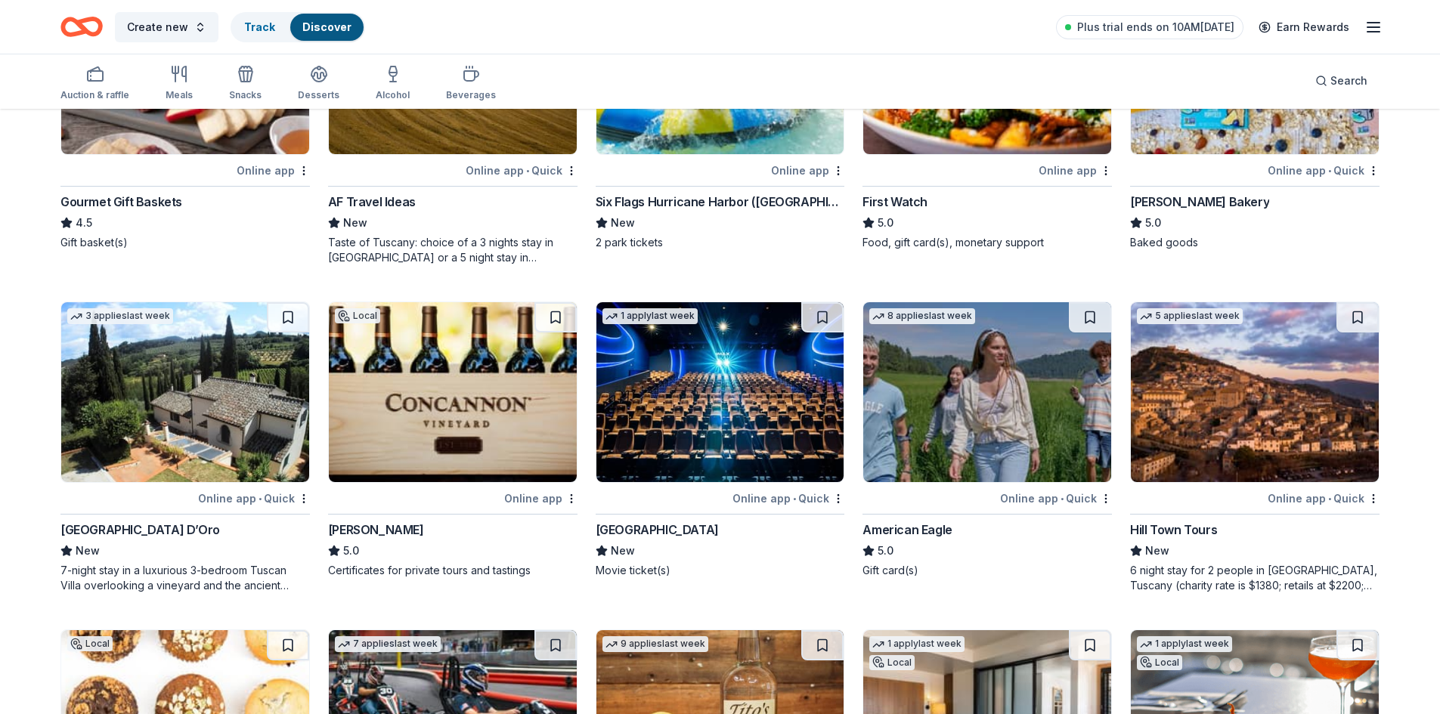
scroll to position [2230, 0]
click at [420, 524] on div "[PERSON_NAME]" at bounding box center [376, 529] width 96 height 18
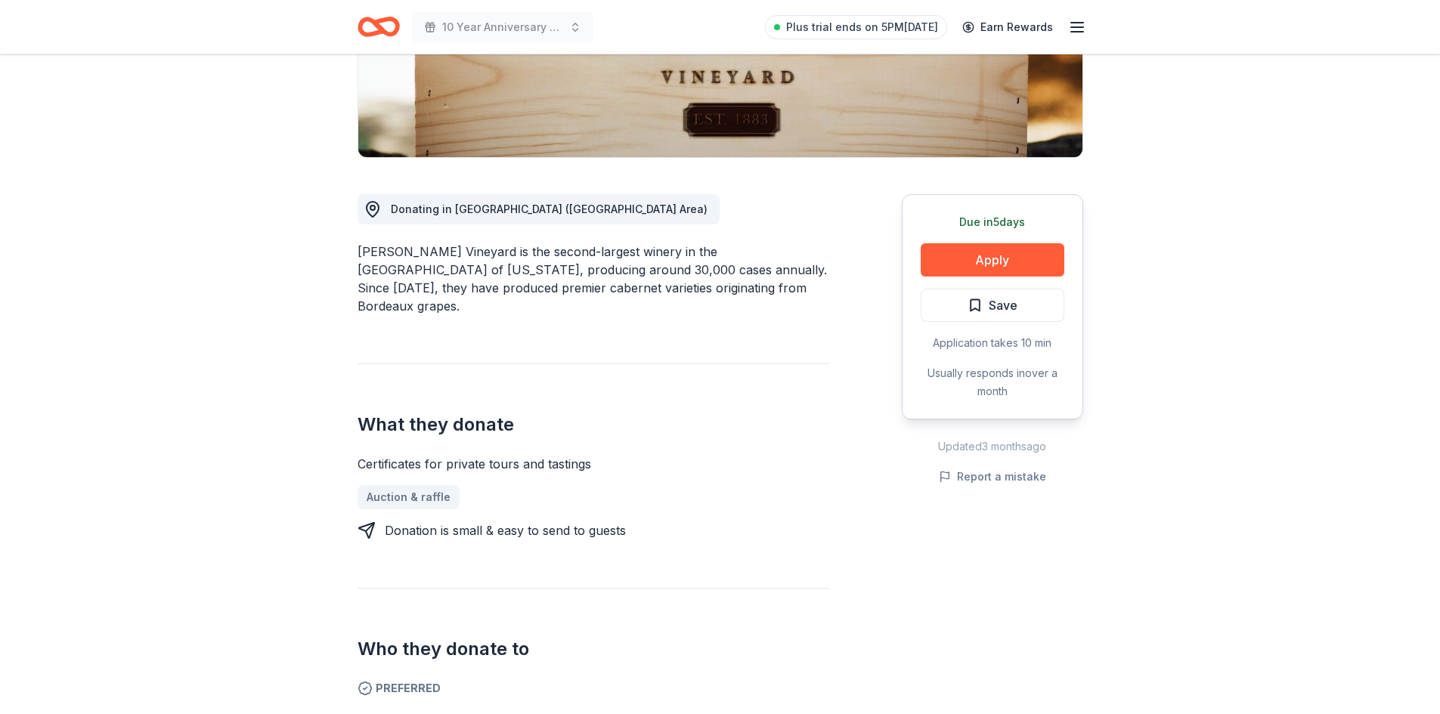
scroll to position [302, 0]
